Goal: Information Seeking & Learning: Check status

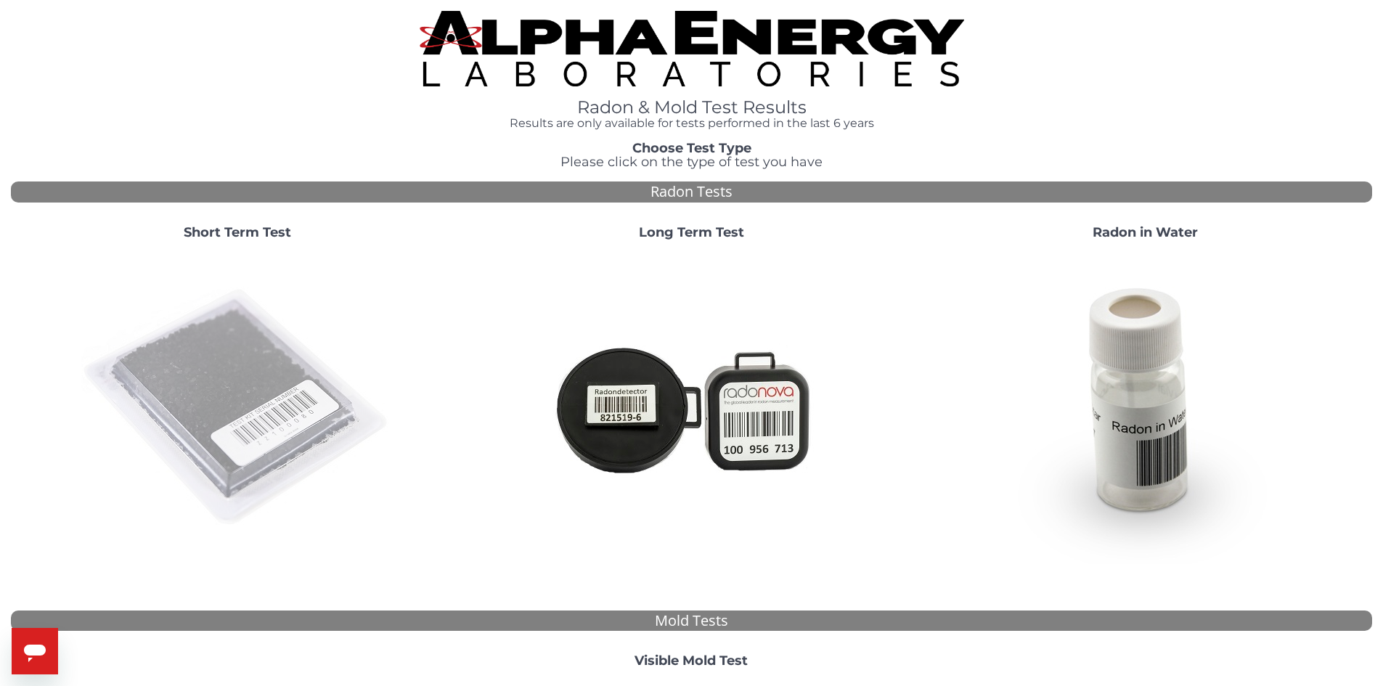
click at [301, 399] on img at bounding box center [237, 408] width 312 height 312
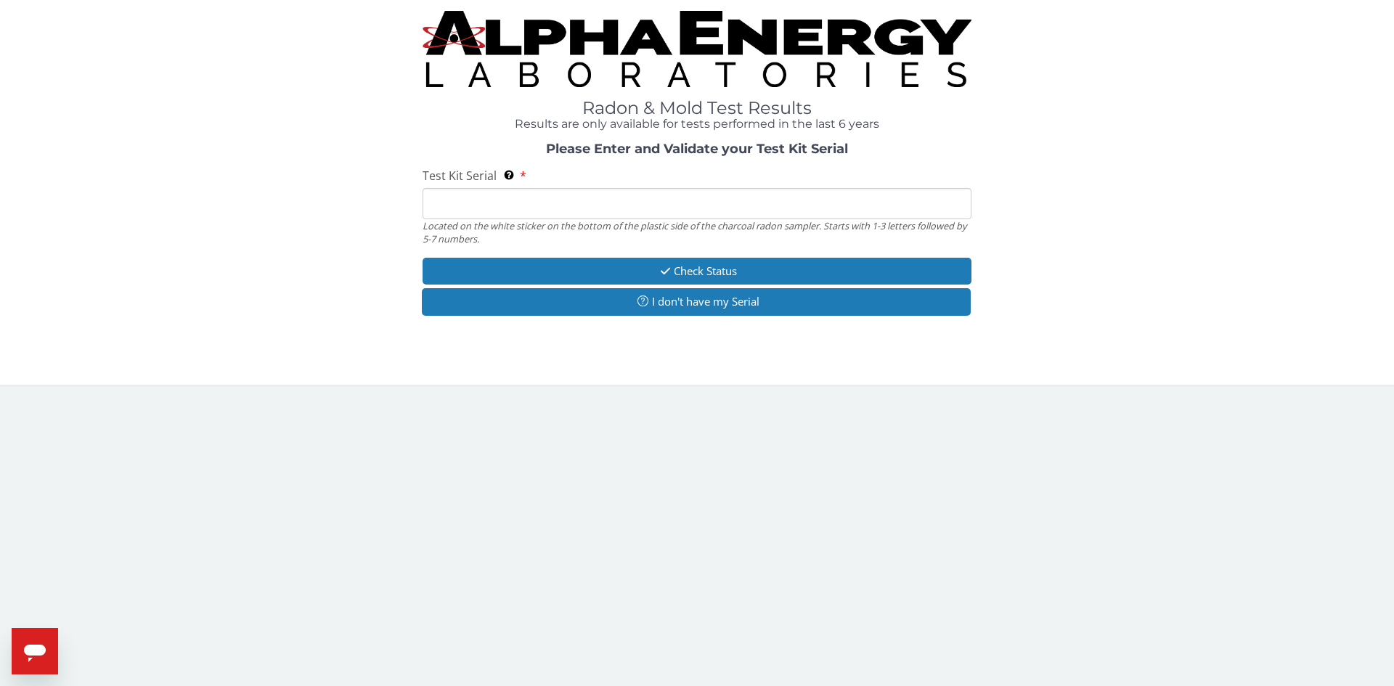
click at [579, 204] on input "Test Kit Serial Located on the white sticker on the bottom of the plastic side …" at bounding box center [697, 203] width 549 height 31
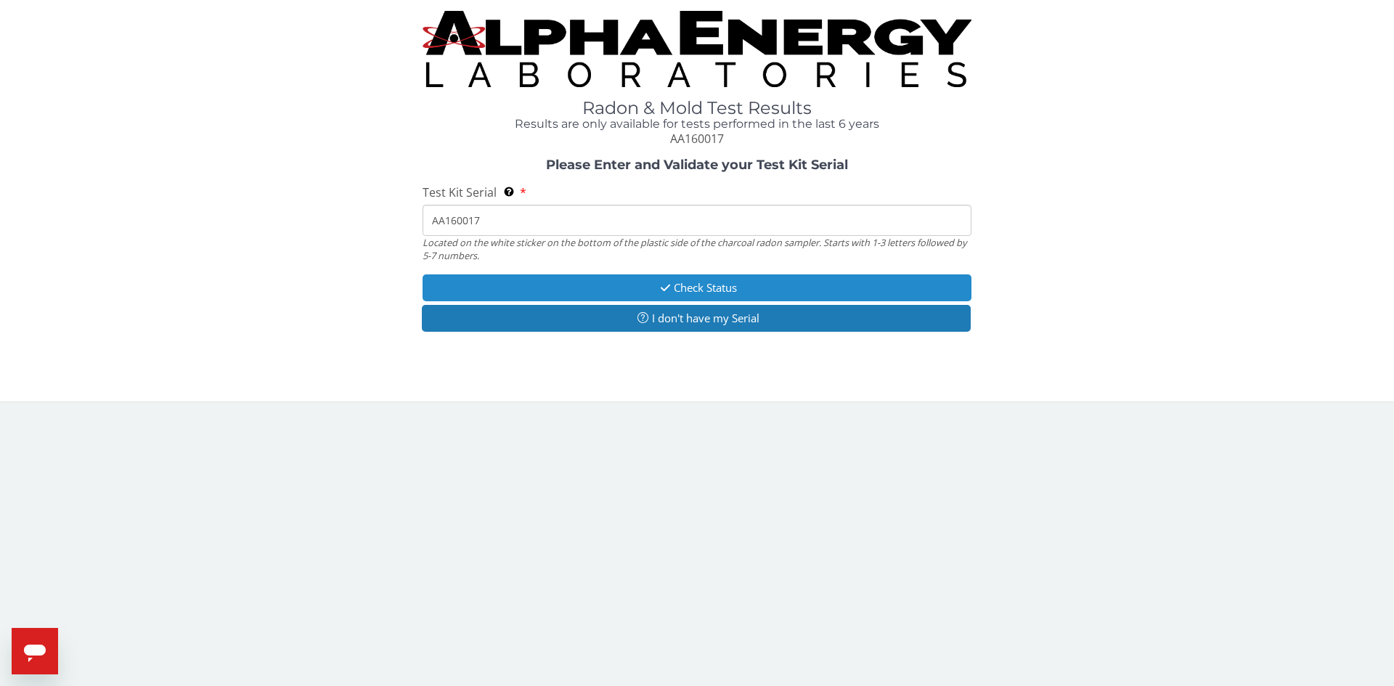
type input "AA160017"
click at [688, 284] on button "Check Status" at bounding box center [697, 287] width 549 height 27
